Goal: Task Accomplishment & Management: Manage account settings

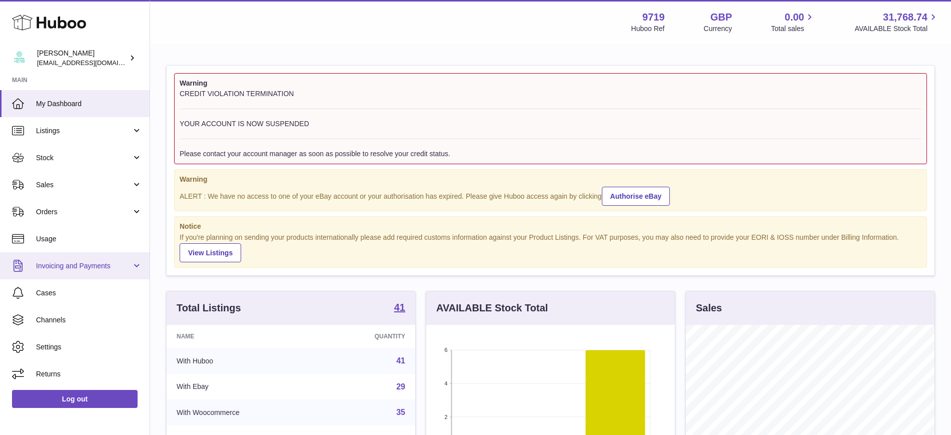
scroll to position [156, 249]
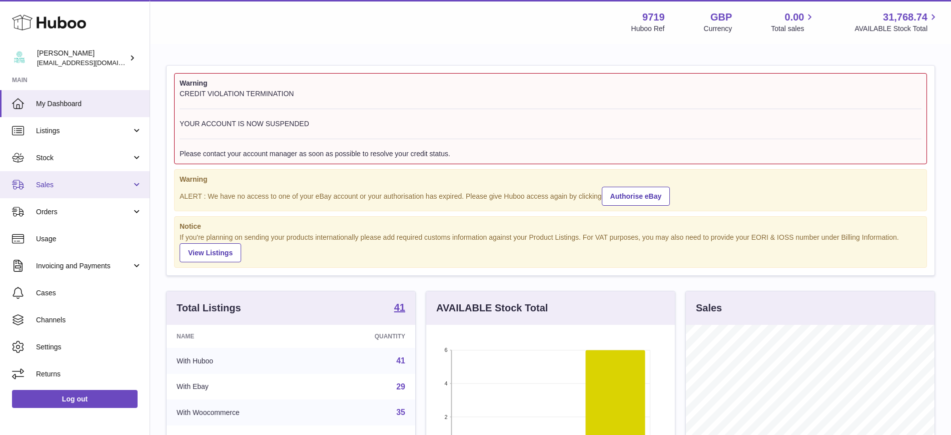
click at [62, 180] on span "Sales" at bounding box center [84, 185] width 96 height 10
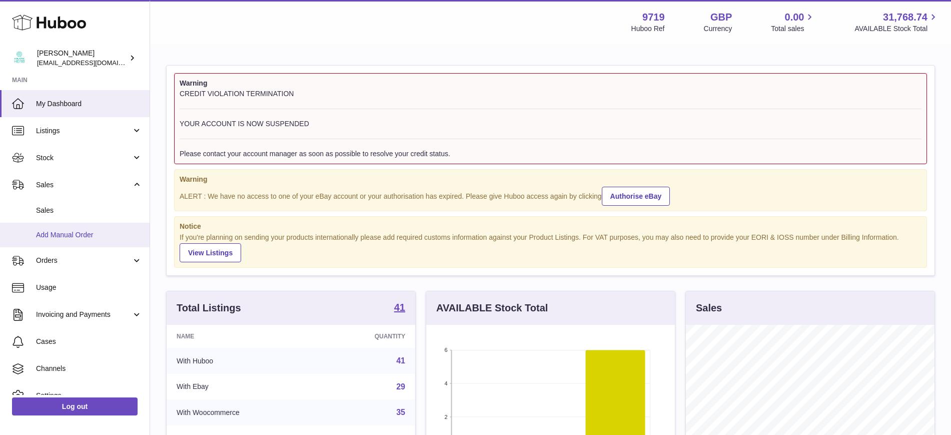
click at [78, 231] on span "Add Manual Order" at bounding box center [89, 235] width 106 height 10
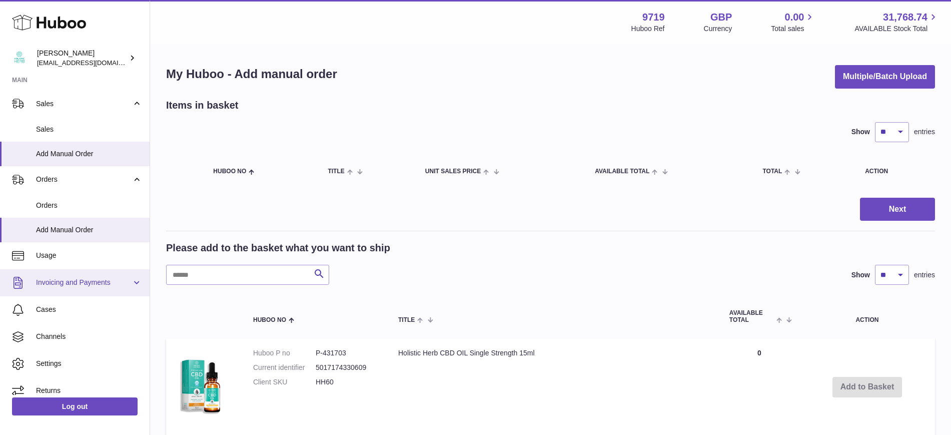
scroll to position [91, 0]
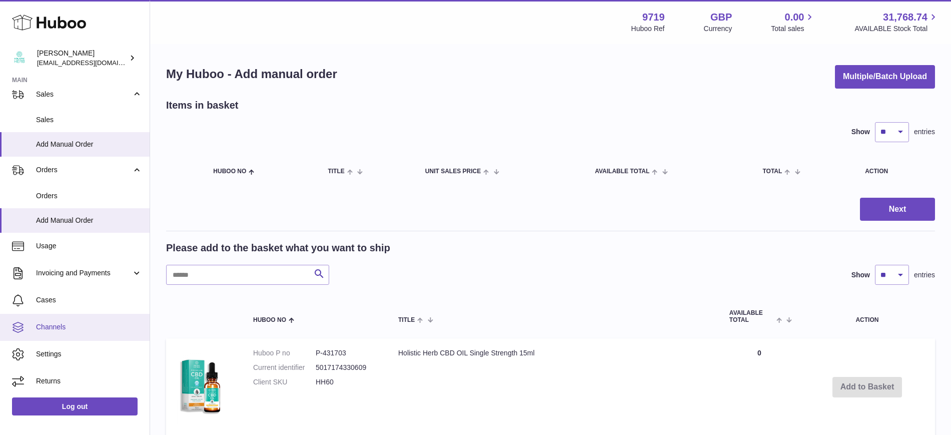
click at [69, 320] on link "Channels" at bounding box center [75, 327] width 150 height 27
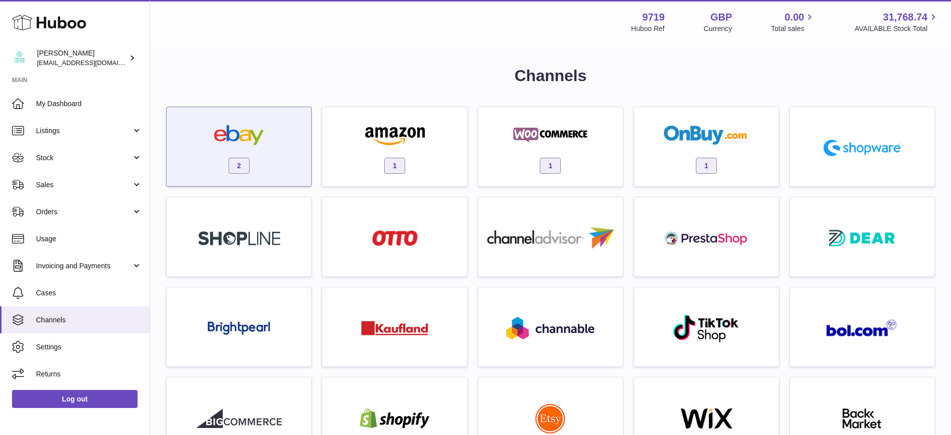
click at [267, 121] on div "2" at bounding box center [239, 149] width 135 height 64
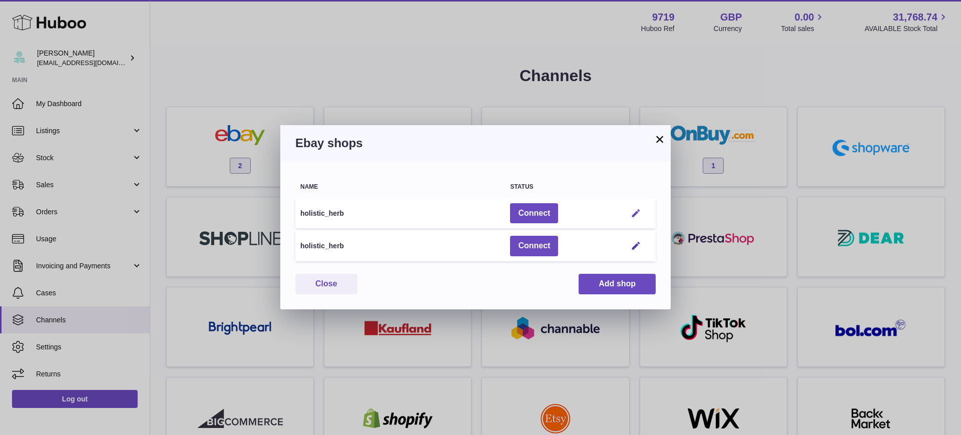
click at [632, 214] on em "button" at bounding box center [635, 213] width 11 height 11
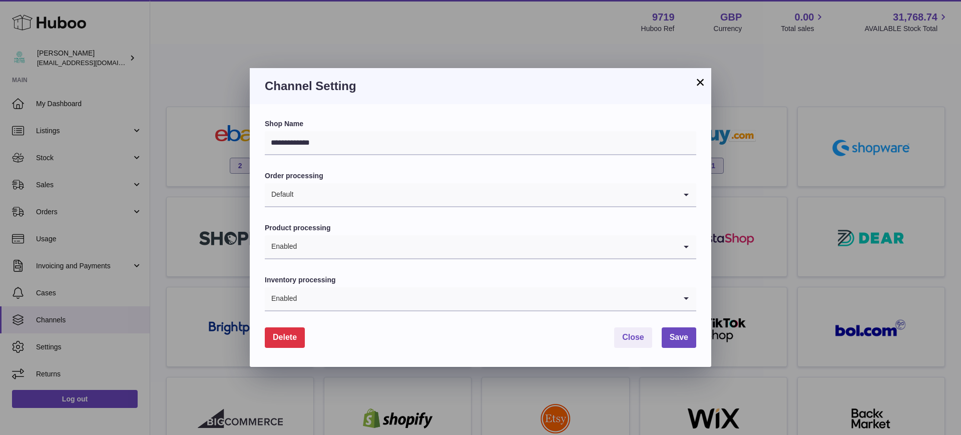
click at [291, 330] on button "Delete" at bounding box center [285, 337] width 40 height 21
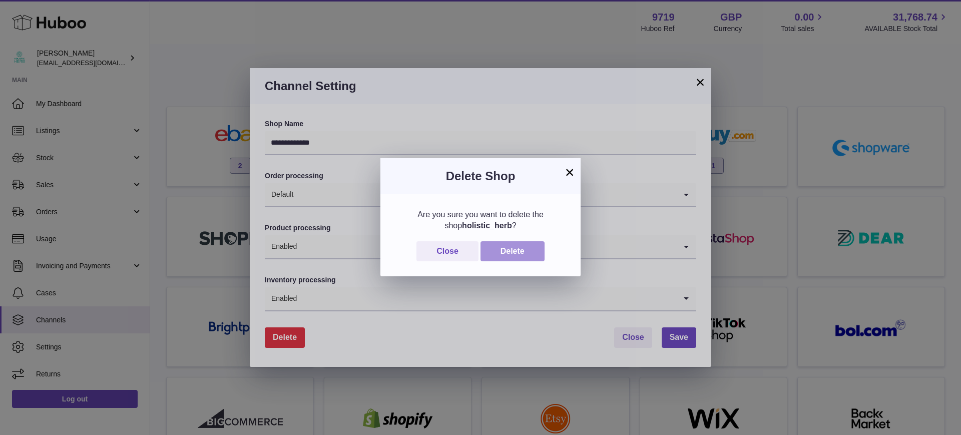
click at [536, 244] on button "Delete" at bounding box center [512, 251] width 64 height 21
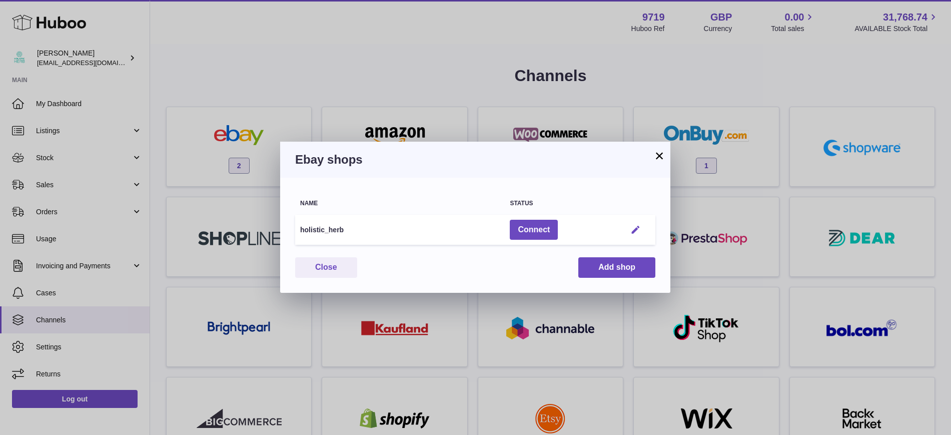
click at [633, 232] on em "button" at bounding box center [635, 230] width 11 height 11
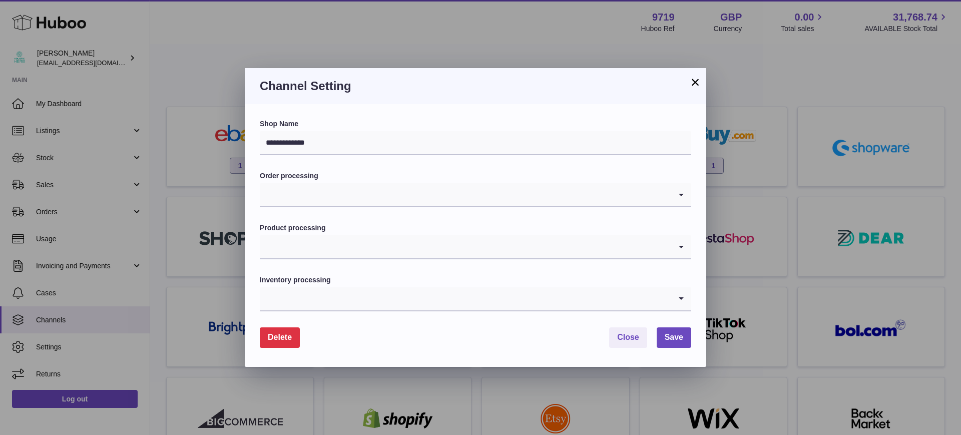
click at [283, 340] on span "Delete" at bounding box center [280, 337] width 24 height 9
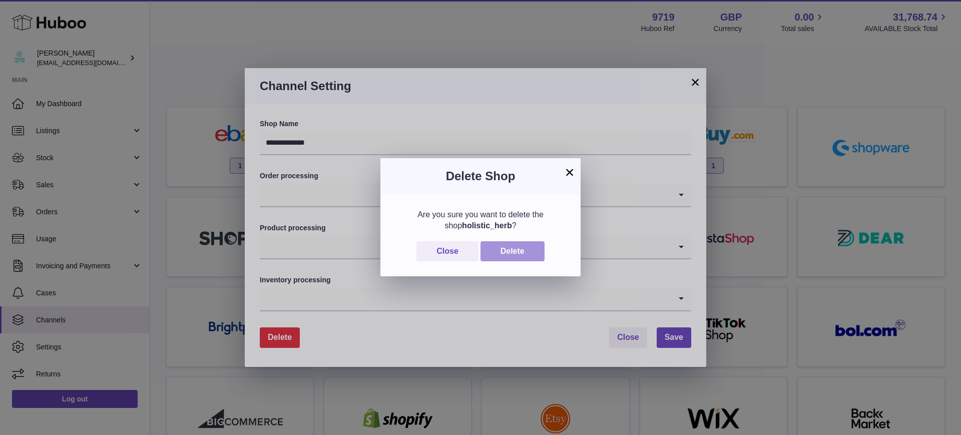
click at [499, 261] on button "Delete" at bounding box center [512, 251] width 64 height 21
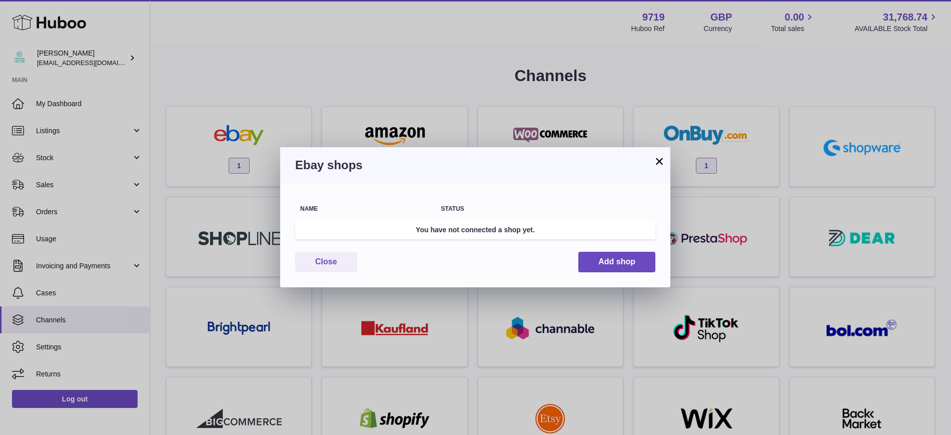
click at [655, 158] on button "×" at bounding box center [659, 161] width 12 height 12
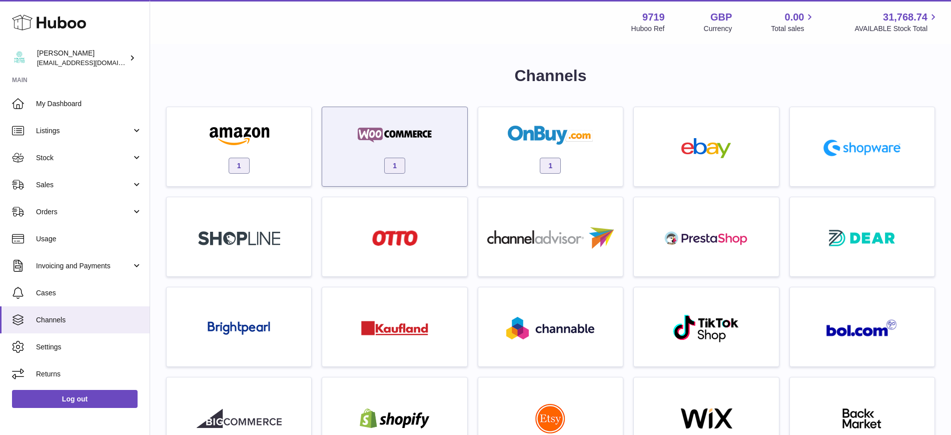
click at [386, 126] on img at bounding box center [394, 135] width 85 height 20
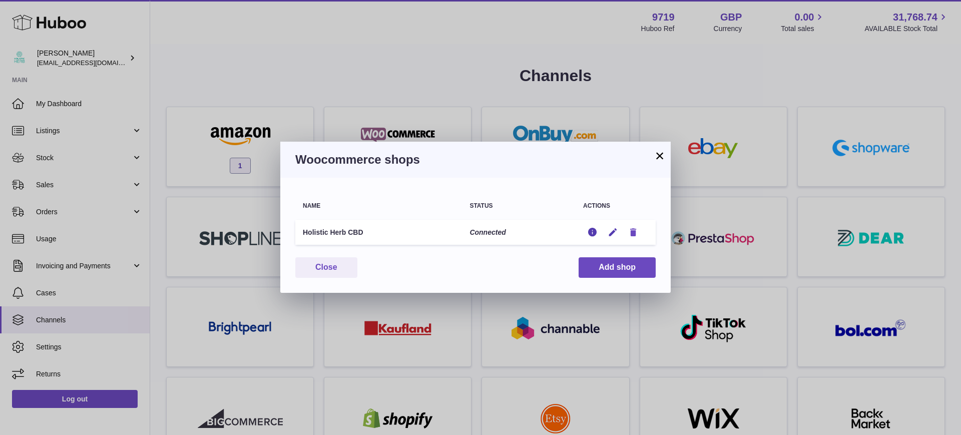
click at [632, 228] on icon "button" at bounding box center [633, 232] width 11 height 11
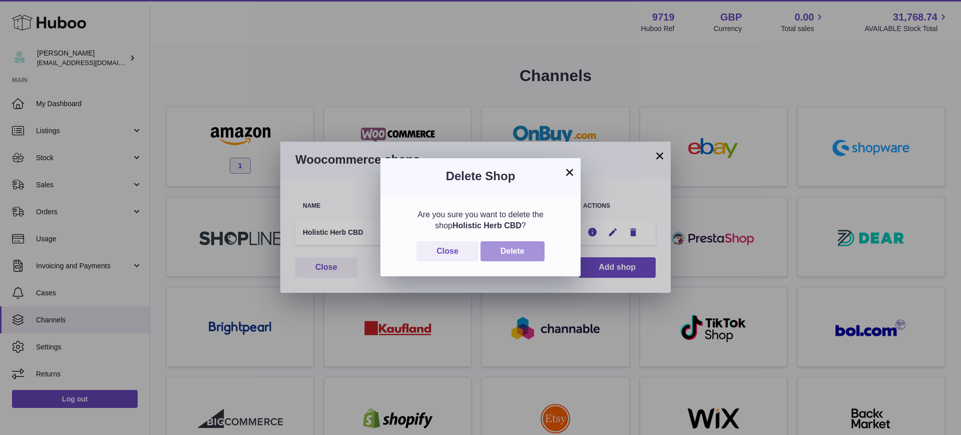
click at [522, 259] on button "Delete" at bounding box center [512, 251] width 64 height 21
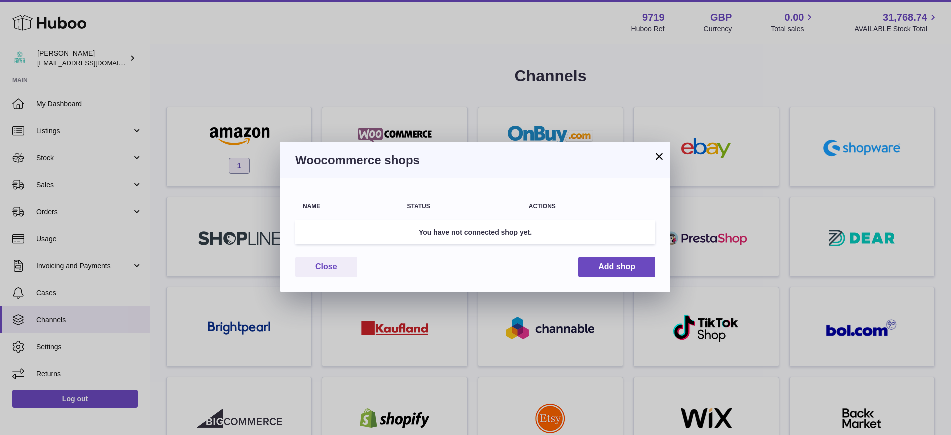
click at [661, 157] on button "×" at bounding box center [659, 156] width 12 height 12
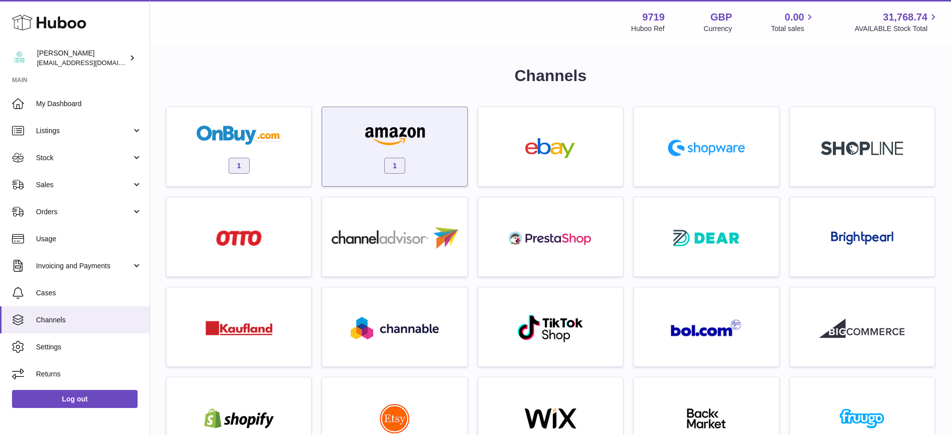
click at [395, 134] on img at bounding box center [394, 135] width 85 height 20
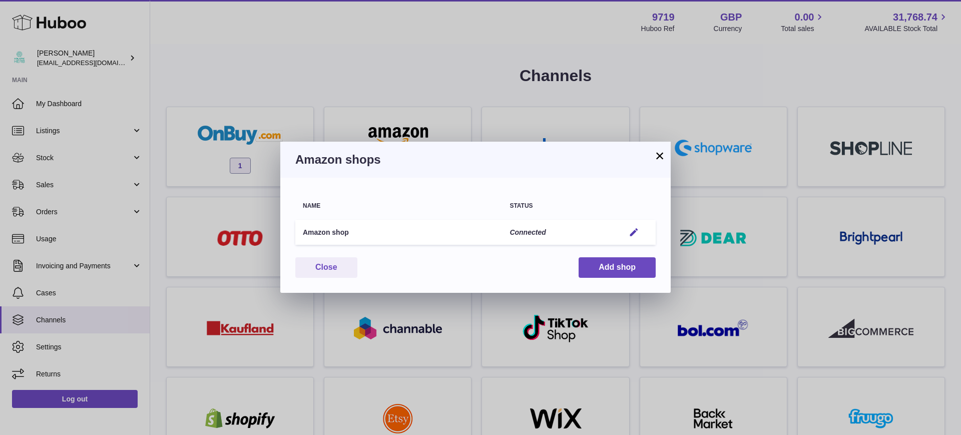
click at [636, 225] on td "Edit" at bounding box center [636, 233] width 39 height 26
click at [636, 229] on em "button" at bounding box center [633, 232] width 11 height 11
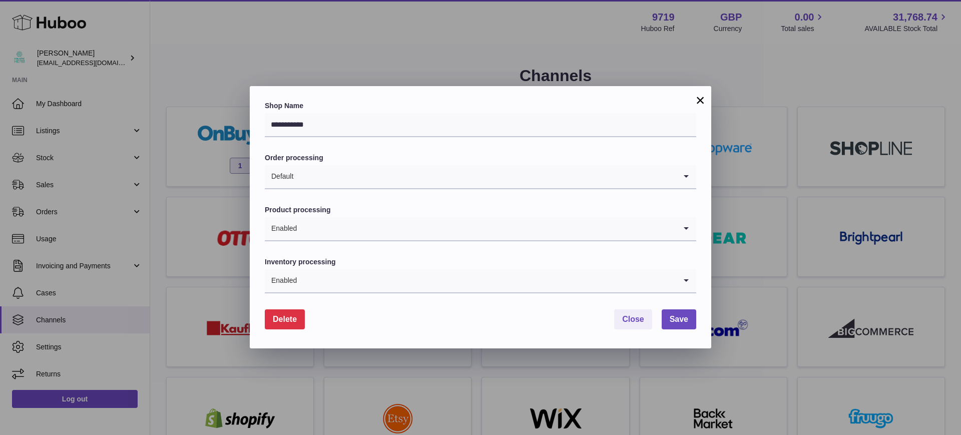
click at [284, 330] on div "**********" at bounding box center [480, 217] width 461 height 262
click at [292, 327] on button "Delete" at bounding box center [285, 319] width 40 height 21
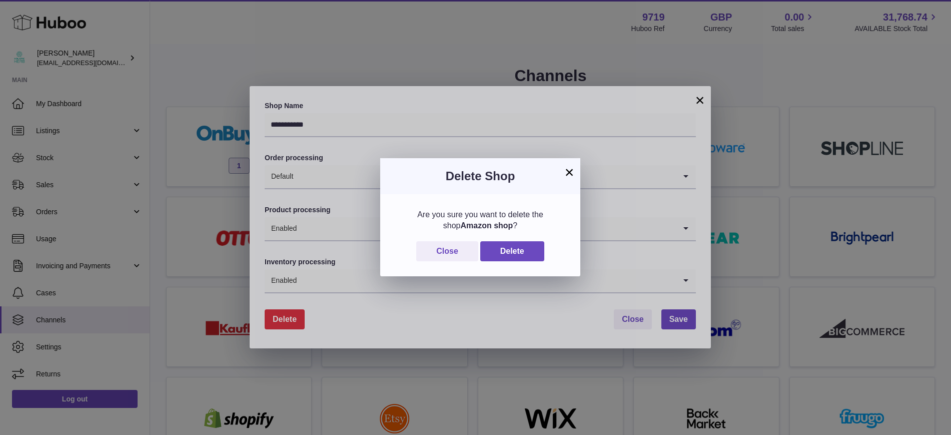
click at [291, 317] on div "× Delete Shop Are you sure you want to delete the shop Amazon shop ? Close Dele…" at bounding box center [475, 217] width 951 height 435
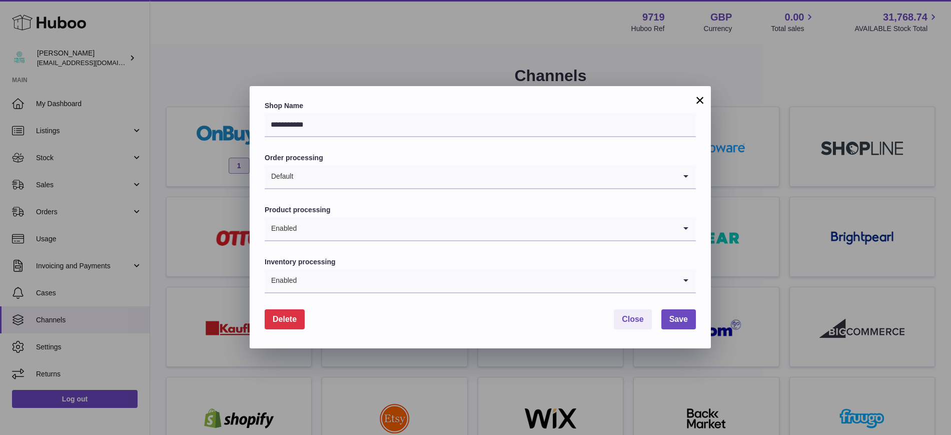
click at [278, 323] on span "Delete" at bounding box center [285, 319] width 24 height 9
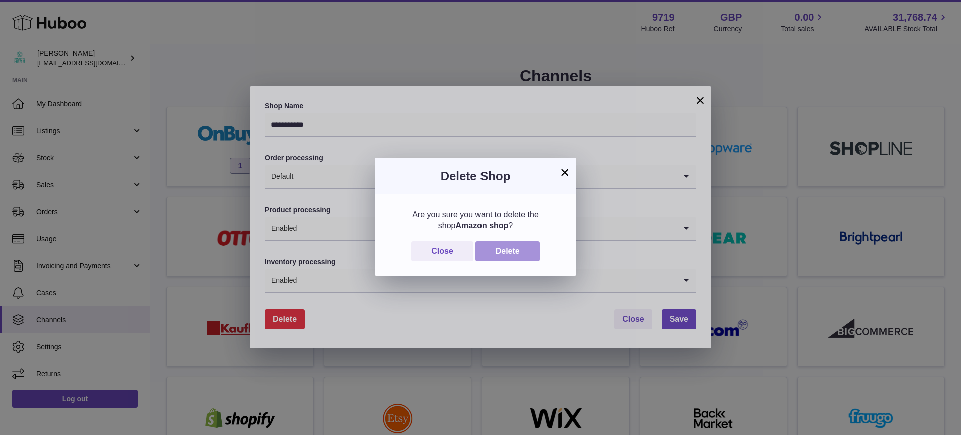
click at [497, 248] on button "Delete" at bounding box center [507, 251] width 64 height 21
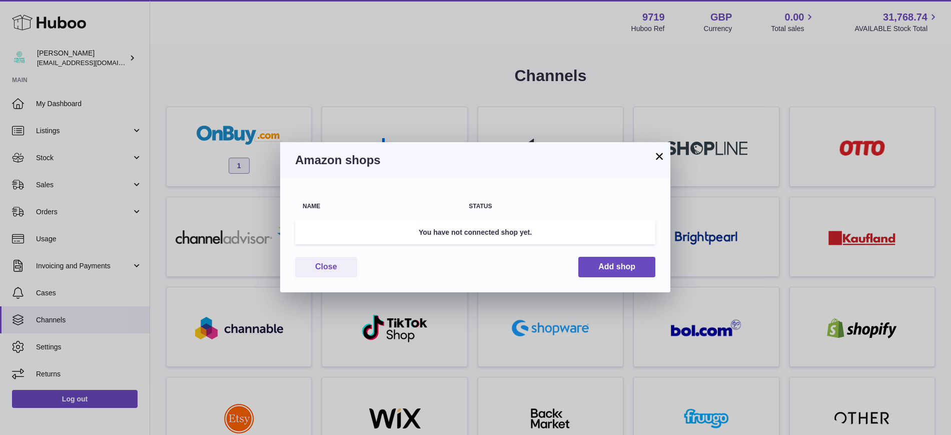
click at [660, 150] on button "×" at bounding box center [659, 156] width 12 height 12
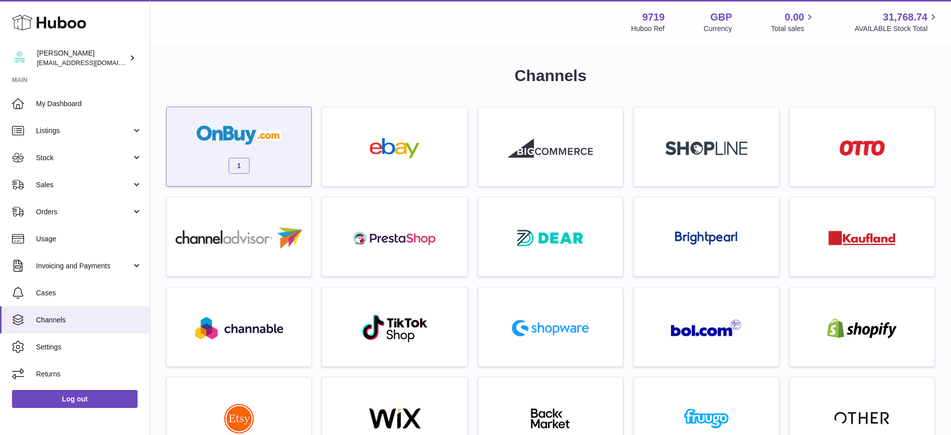
click at [282, 131] on div "1" at bounding box center [239, 149] width 135 height 64
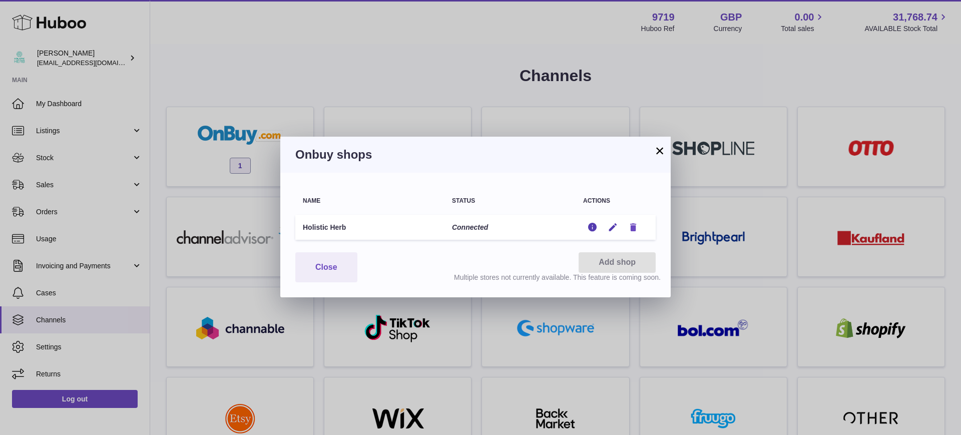
click at [630, 223] on icon "button" at bounding box center [633, 227] width 11 height 11
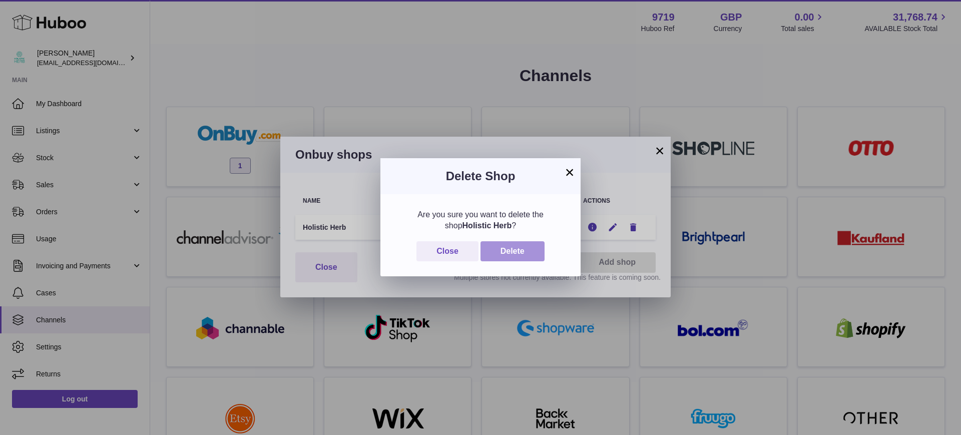
click at [500, 247] on button "Delete" at bounding box center [512, 251] width 64 height 21
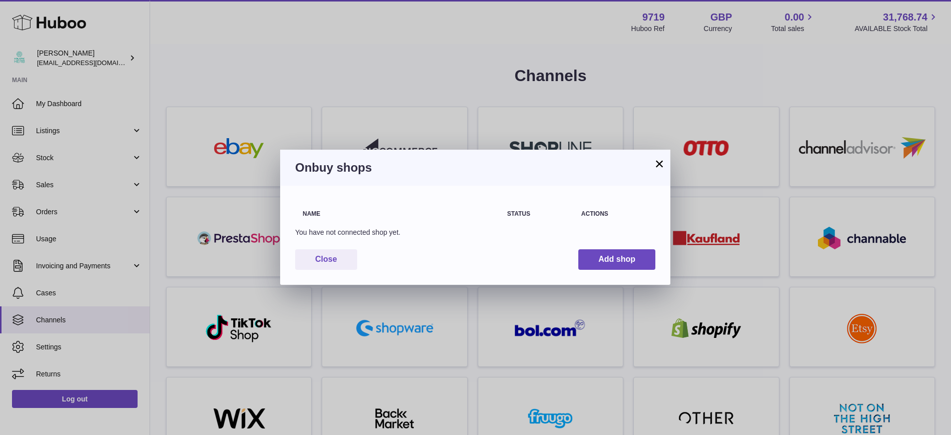
click at [657, 162] on button "×" at bounding box center [659, 164] width 12 height 12
